Goal: Find specific page/section: Find specific page/section

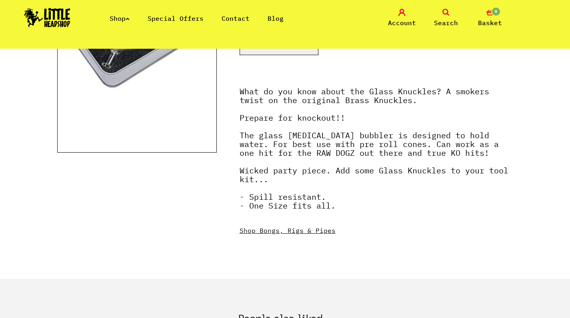
scroll to position [221, 0]
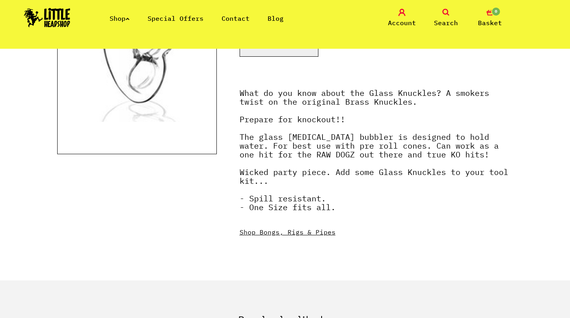
click at [281, 234] on link "Shop Bongs, Rigs & Pipes" at bounding box center [287, 232] width 96 height 8
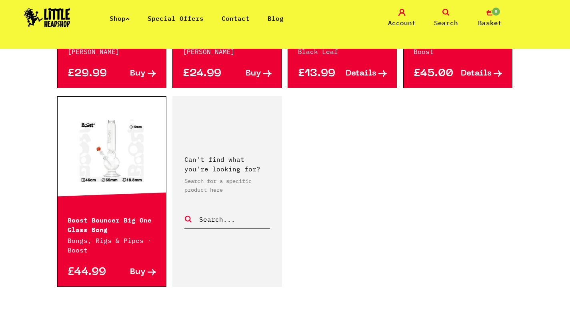
scroll to position [112, 0]
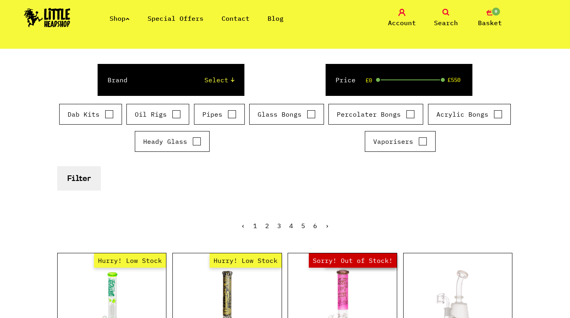
select select "4"
click at [406, 81] on div "Price £0 £550" at bounding box center [398, 80] width 147 height 32
click at [401, 79] on div "Price £0 £550" at bounding box center [398, 80] width 147 height 32
click at [309, 115] on input "Glass Bongs" at bounding box center [311, 114] width 9 height 8
checkbox input "true"
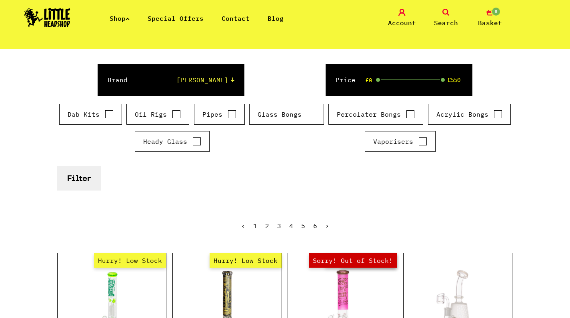
select select "0"
click at [88, 179] on button "Filter" at bounding box center [79, 178] width 44 height 24
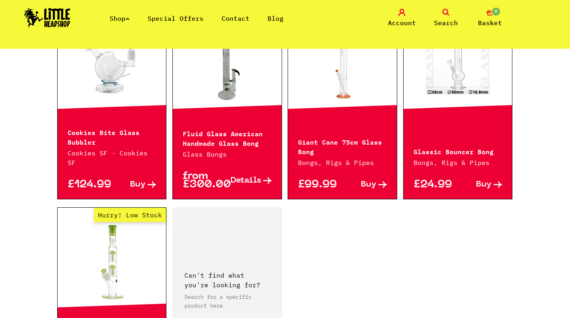
scroll to position [1273, 0]
